Goal: Task Accomplishment & Management: Manage account settings

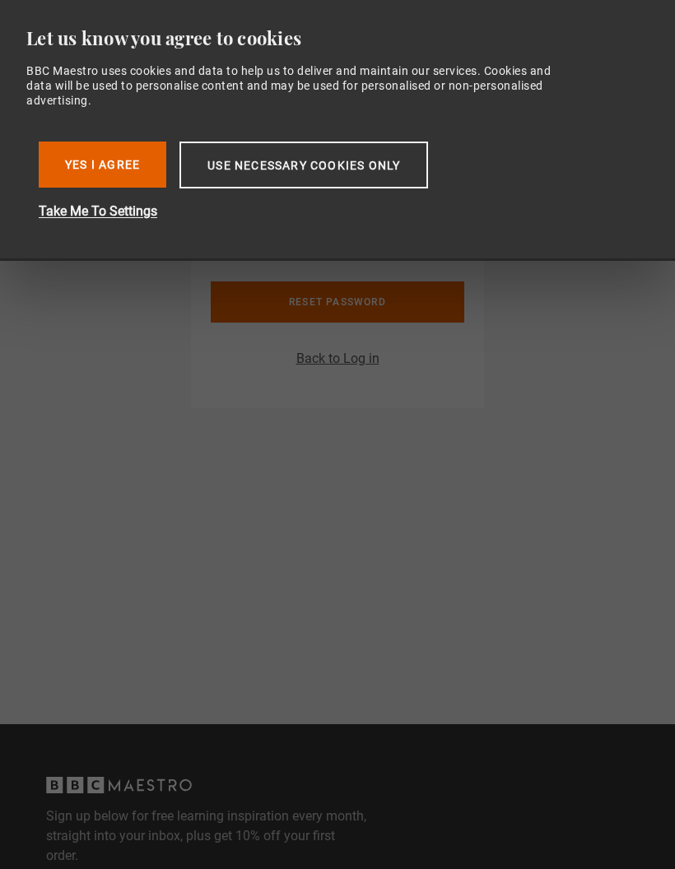
click at [133, 159] on button "Yes I Agree" at bounding box center [103, 165] width 128 height 46
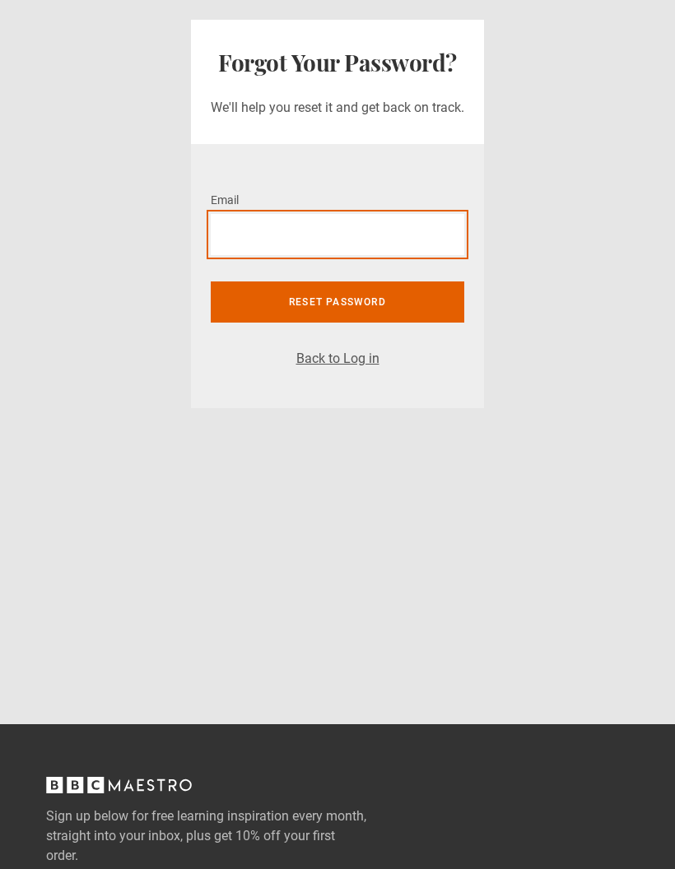
click at [363, 241] on input "Email *" at bounding box center [338, 234] width 254 height 41
type input "**********"
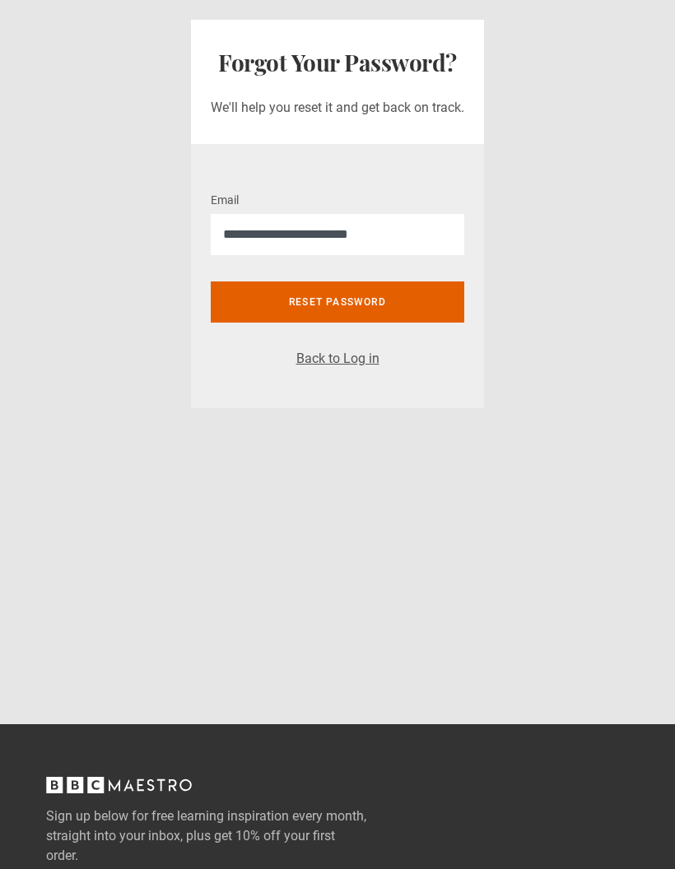
click at [445, 304] on button "Reset password" at bounding box center [338, 302] width 254 height 41
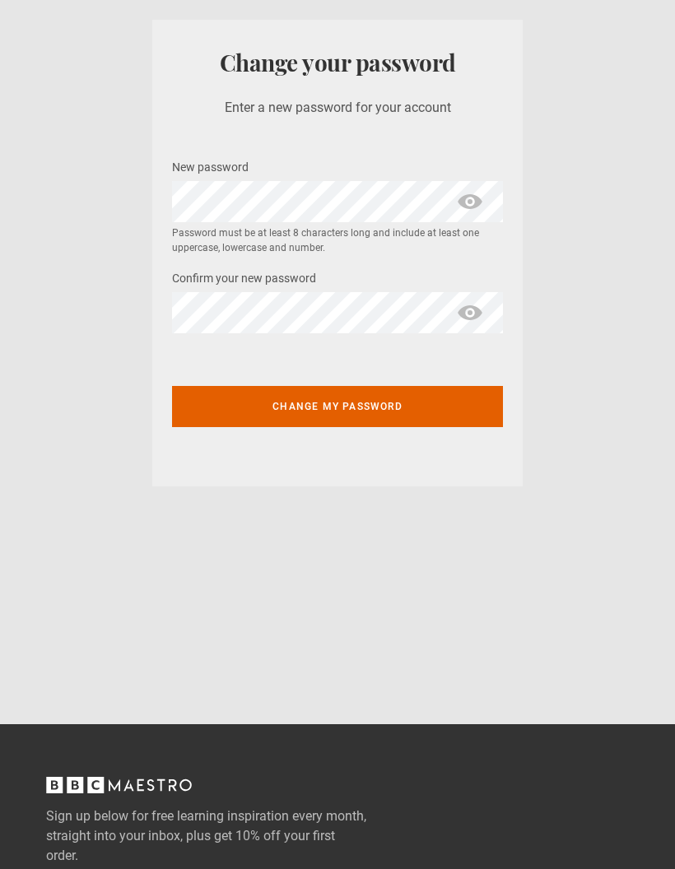
click at [226, 409] on button "Change my password" at bounding box center [337, 406] width 331 height 41
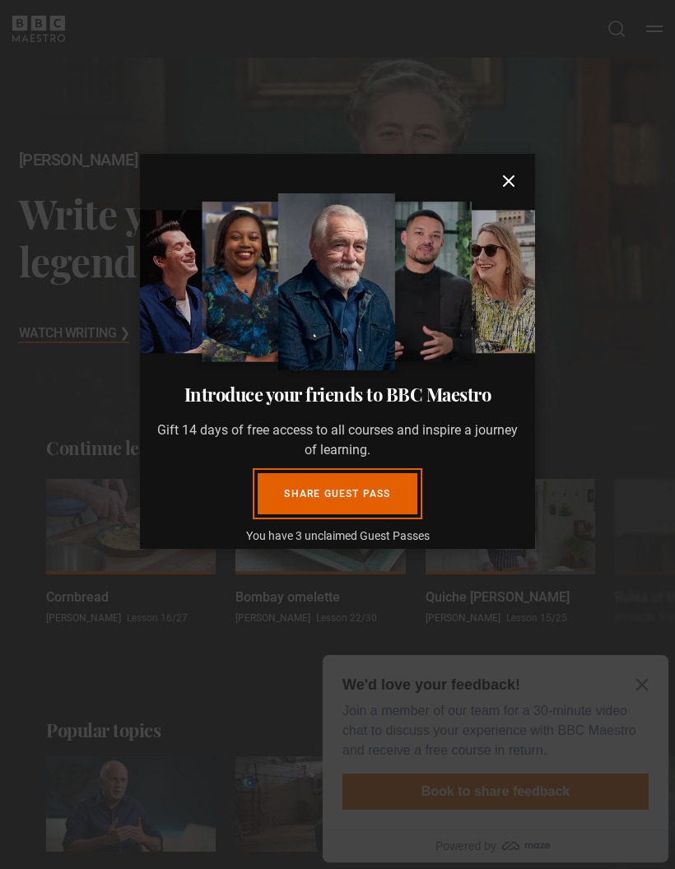
click at [503, 188] on icon "submit" at bounding box center [509, 181] width 20 height 20
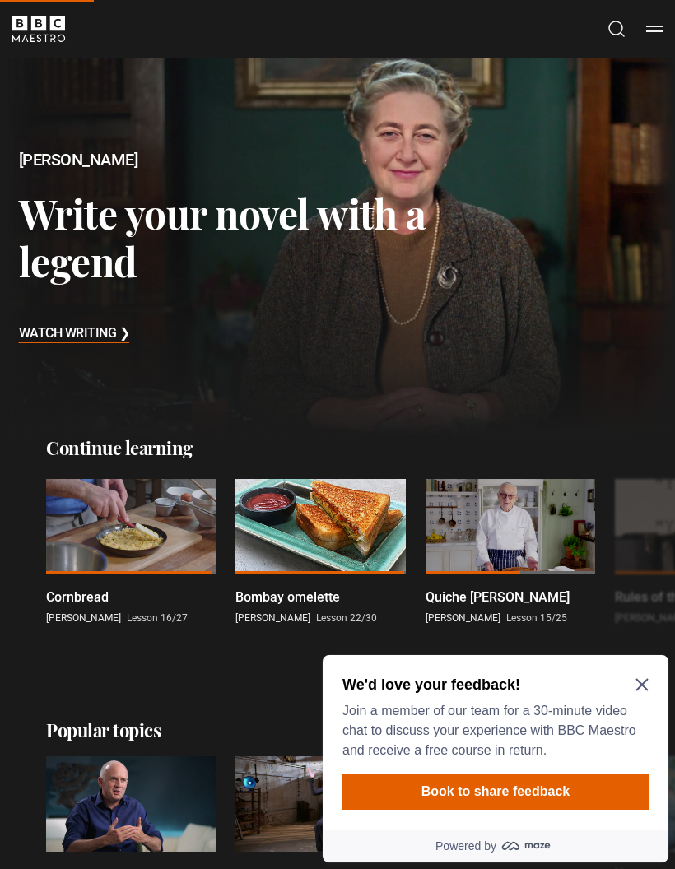
click at [647, 684] on icon "Close Maze Prompt" at bounding box center [642, 684] width 13 height 13
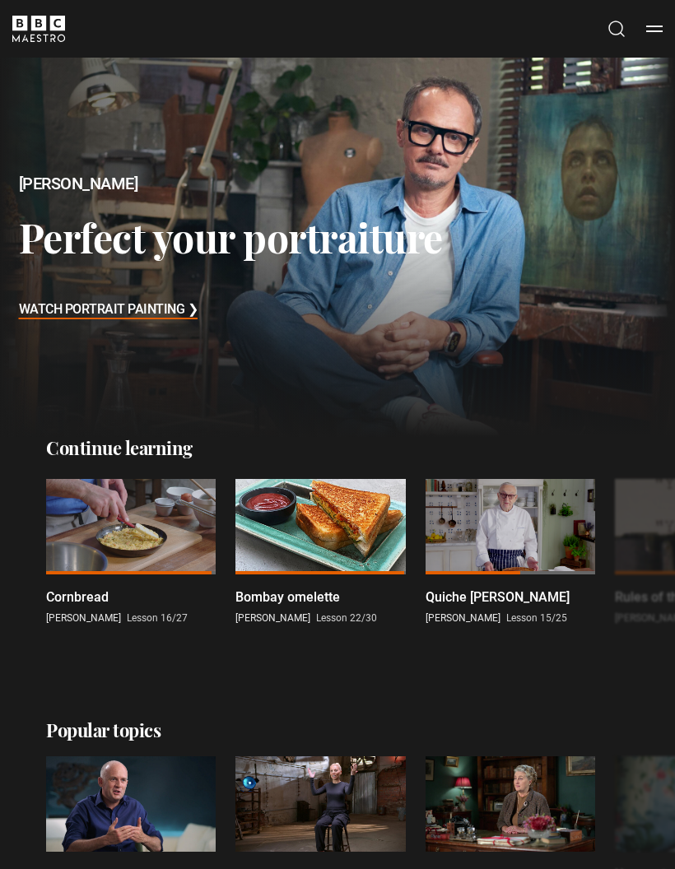
click at [657, 26] on button "Menu" at bounding box center [654, 29] width 16 height 16
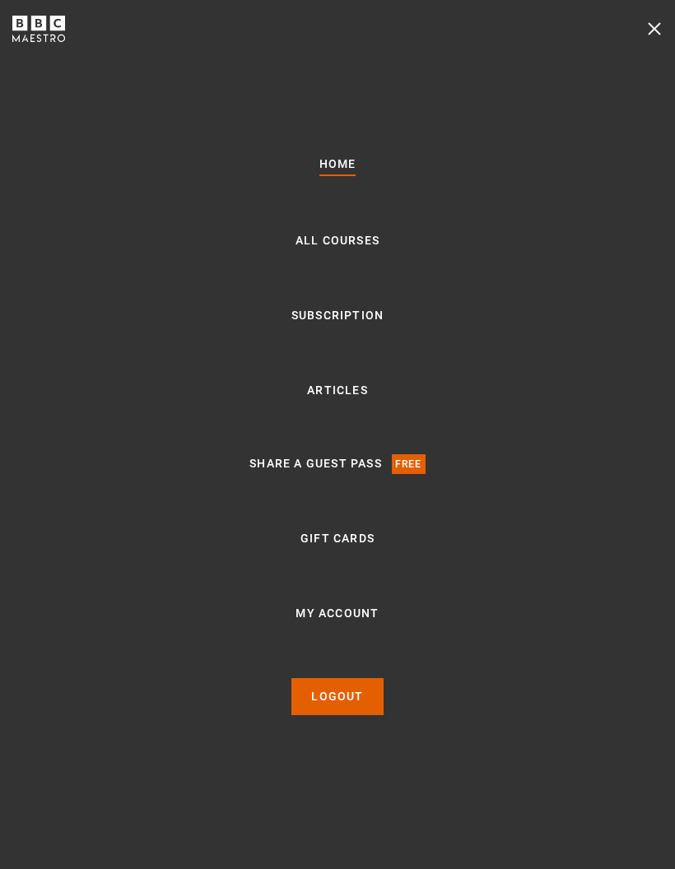
click at [358, 326] on link "Subscription" at bounding box center [337, 316] width 92 height 20
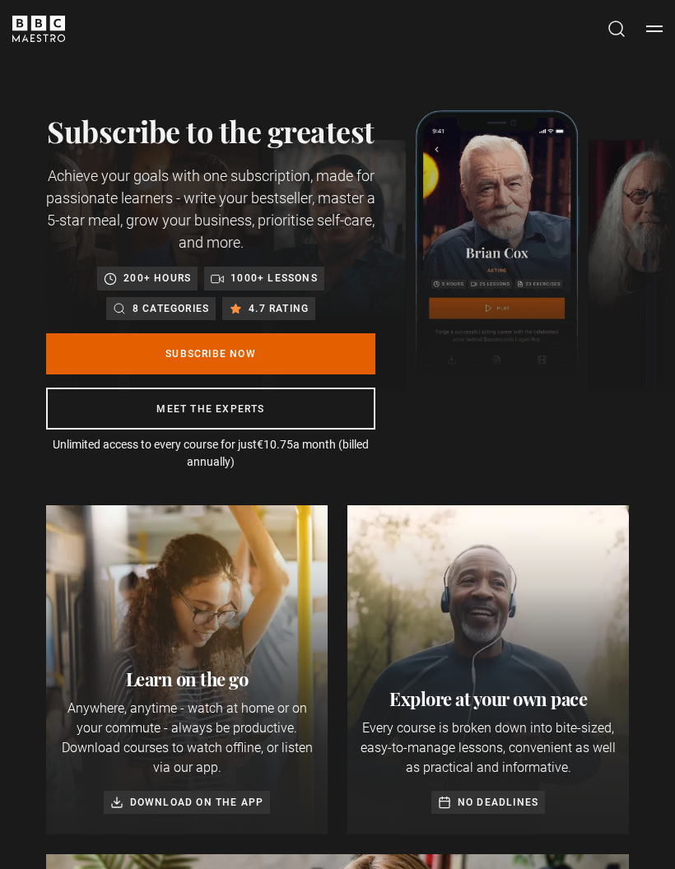
click at [651, 42] on header "Cancel Courses Previous courses Next courses Agatha Christie Writing 12 Related…" at bounding box center [337, 29] width 675 height 58
click at [651, 35] on button "Menu" at bounding box center [654, 29] width 16 height 16
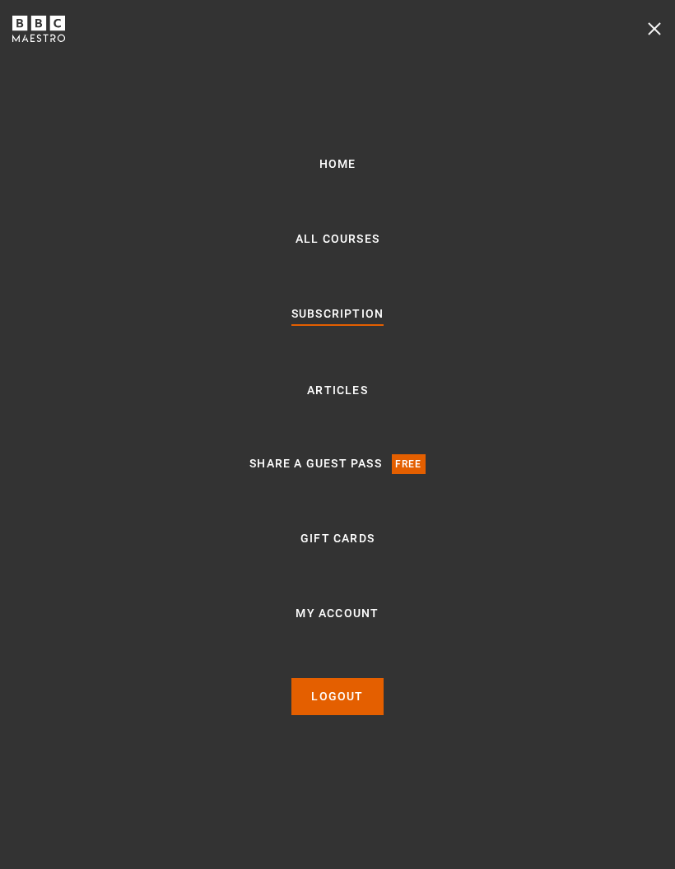
click at [361, 624] on link "My Account" at bounding box center [337, 614] width 83 height 20
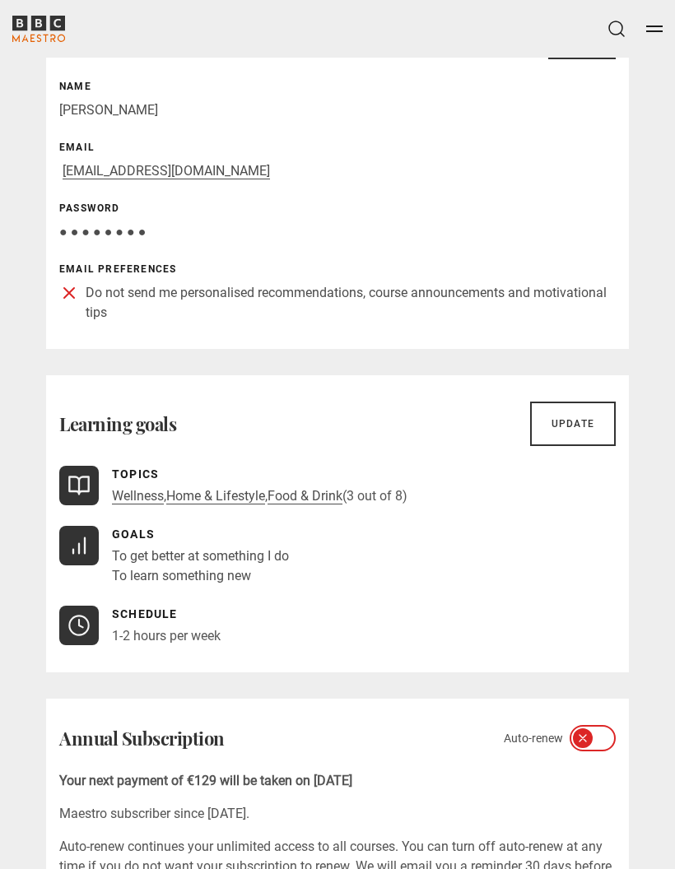
scroll to position [173, 0]
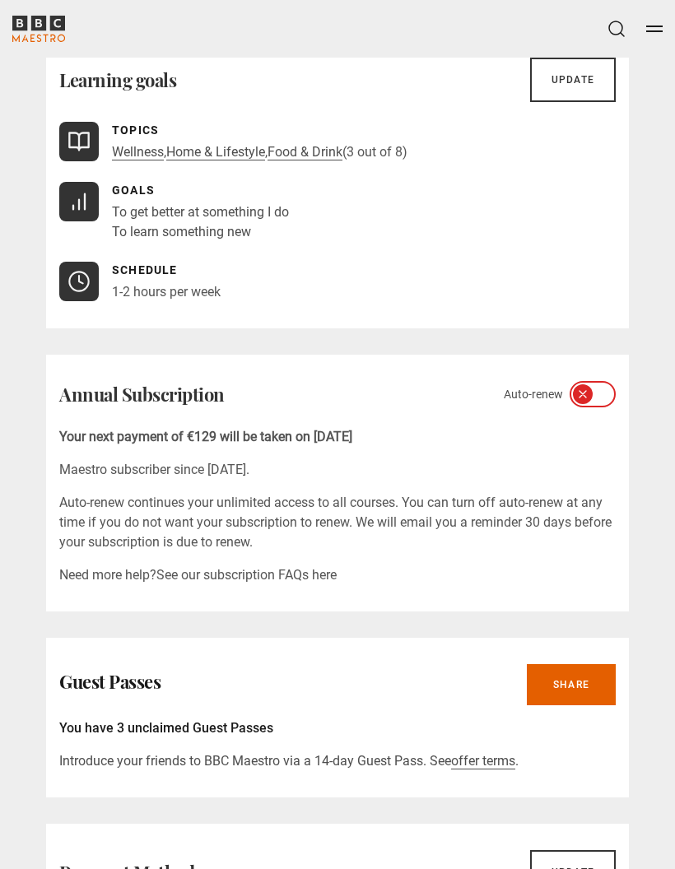
click at [596, 407] on div at bounding box center [593, 395] width 46 height 26
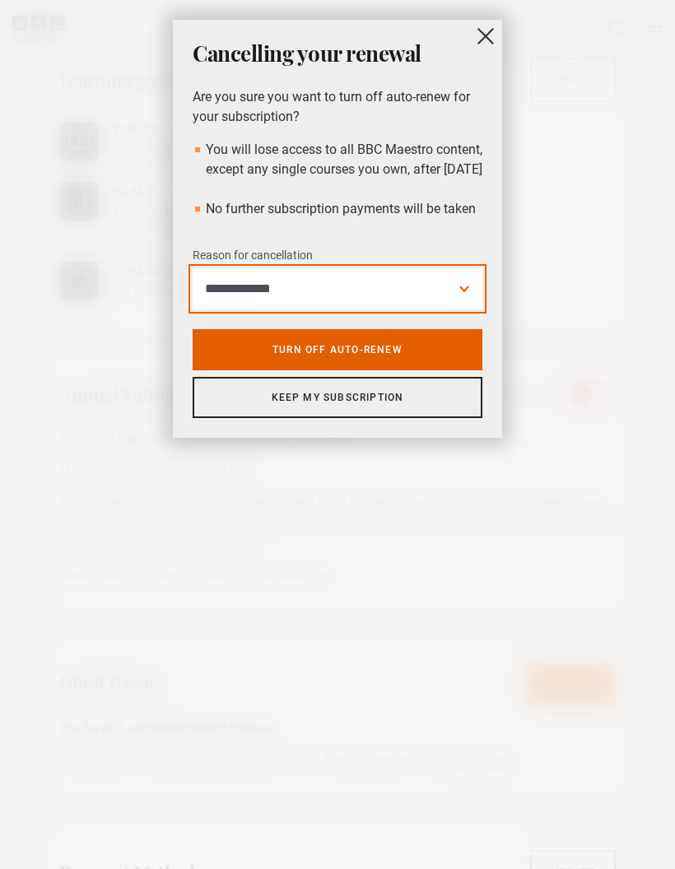
click at [443, 310] on select "**********" at bounding box center [338, 288] width 290 height 41
select select "**********"
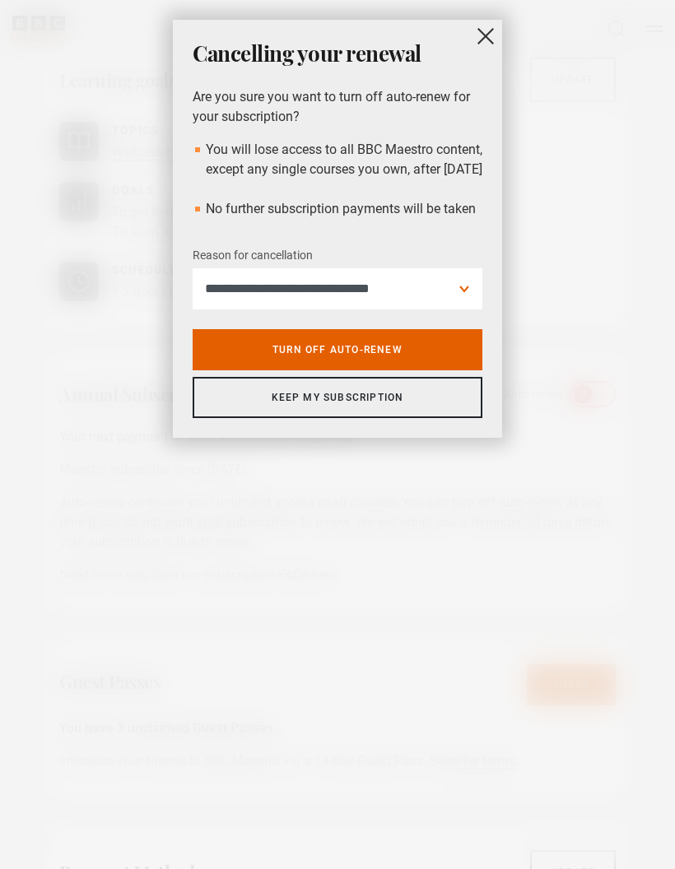
click at [450, 358] on link "Turn off auto-renew" at bounding box center [338, 349] width 290 height 41
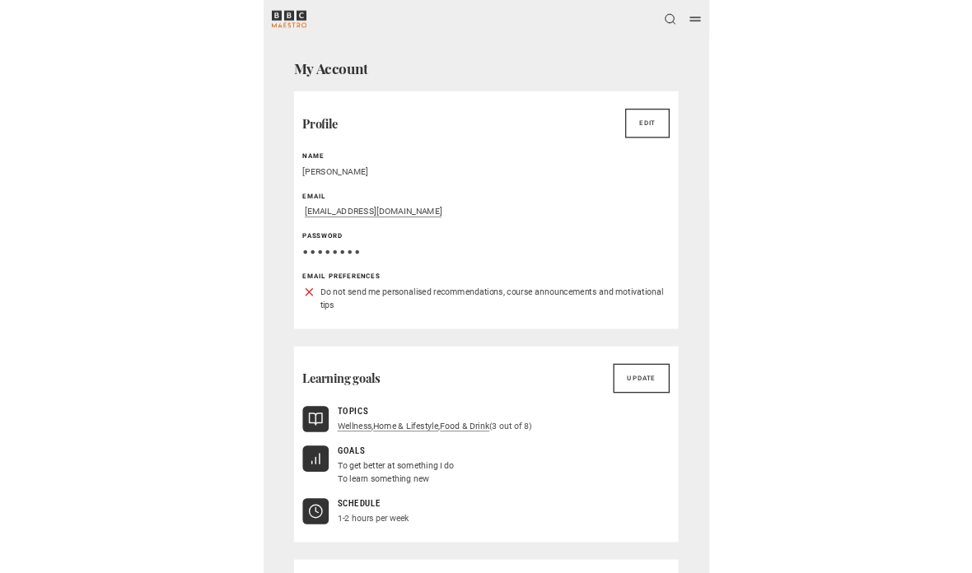
scroll to position [0, 0]
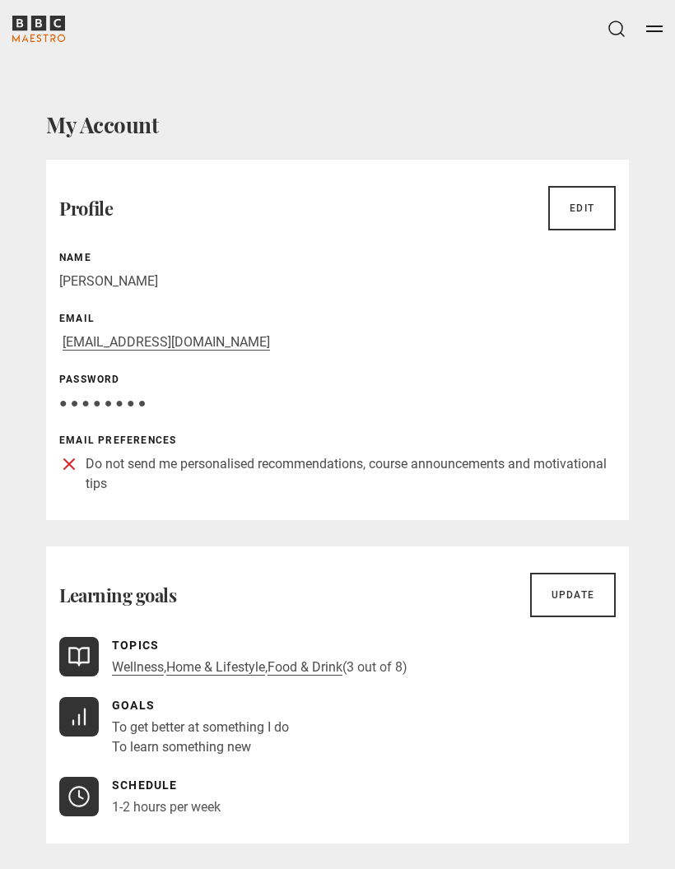
click at [298, 566] on div "Learning goals Update Topics Wellness , Home & Lifestyle , Food & Drink (3 out …" at bounding box center [337, 695] width 583 height 297
click at [524, 667] on div "Topics Wellness , Home & Lifestyle , Food & Drink (3 out of 8)" at bounding box center [337, 657] width 557 height 40
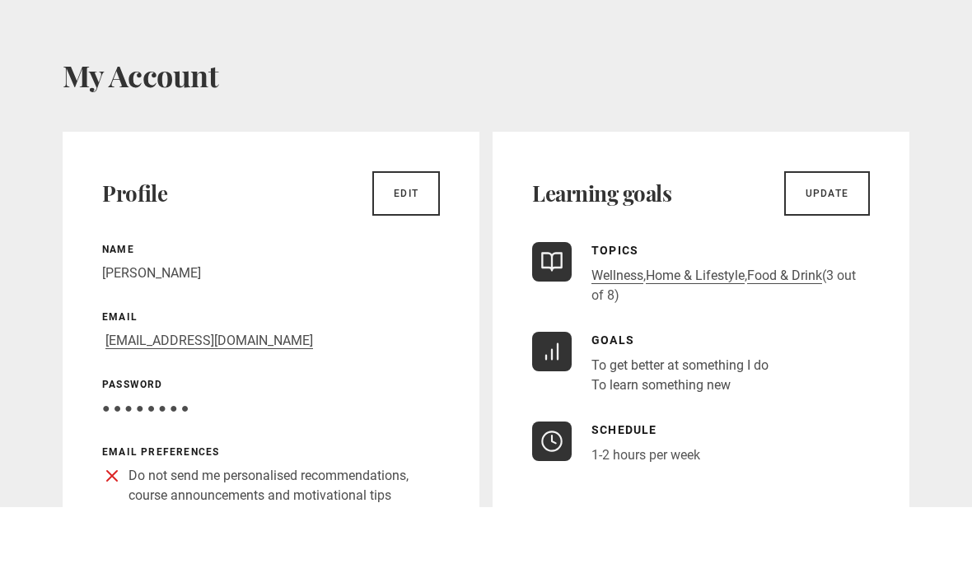
scroll to position [66, 0]
